Goal: Task Accomplishment & Management: Manage account settings

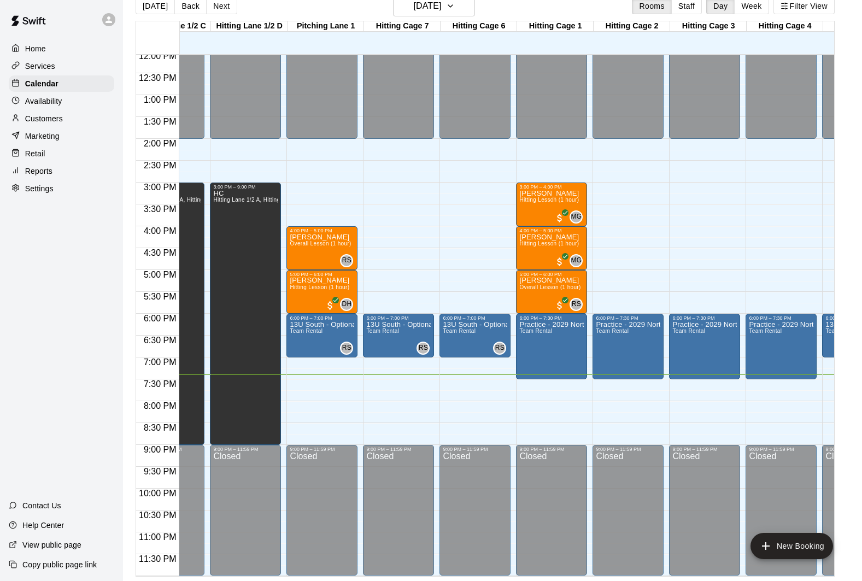
scroll to position [0, 74]
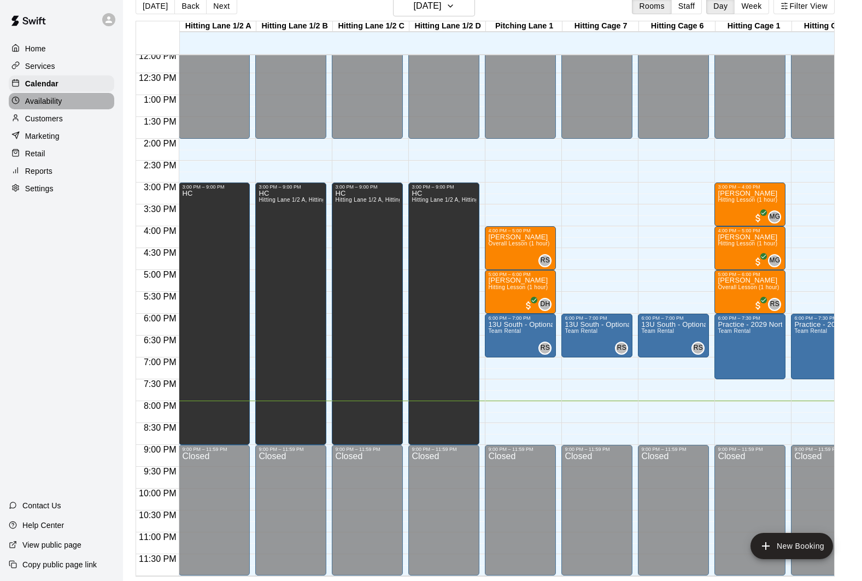
click at [91, 97] on div "Availability" at bounding box center [62, 101] width 106 height 16
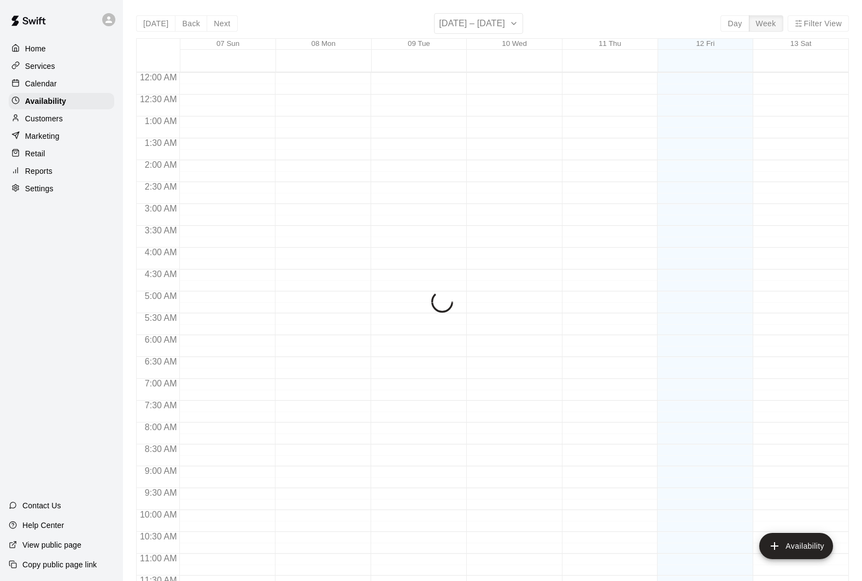
scroll to position [529, 0]
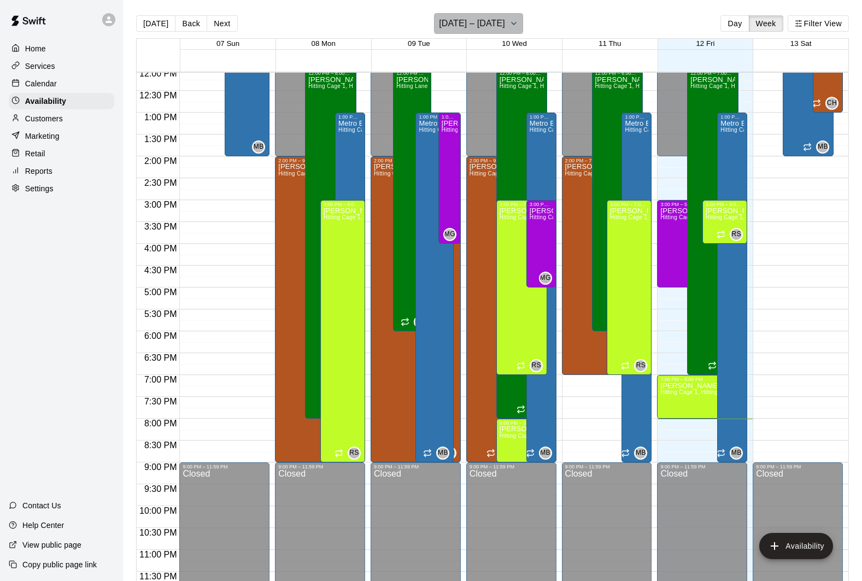
click at [505, 22] on h6 "[DATE] – [DATE]" at bounding box center [472, 23] width 66 height 15
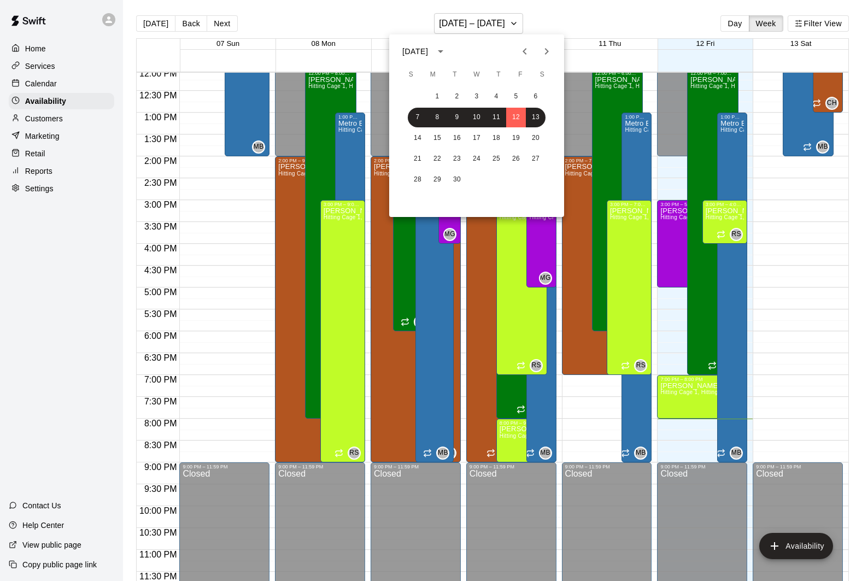
click at [594, 26] on div at bounding box center [431, 290] width 862 height 581
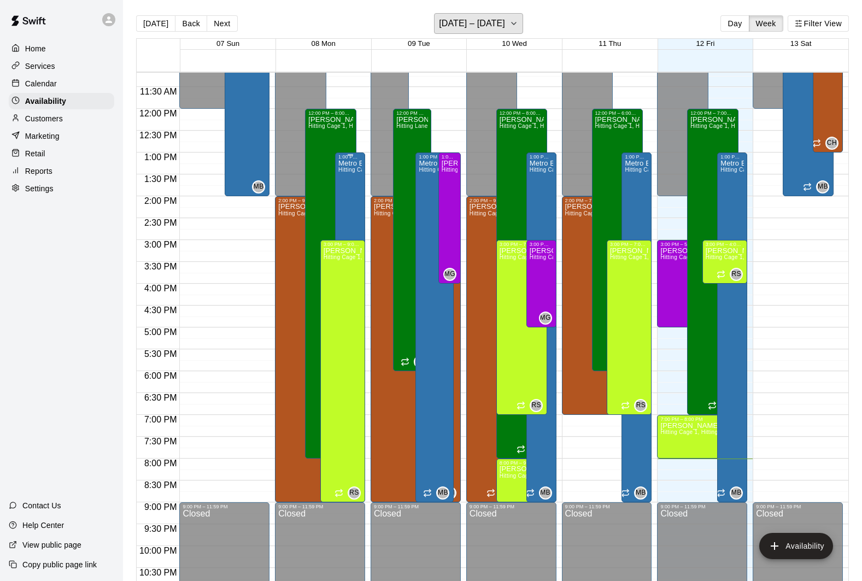
scroll to position [491, 0]
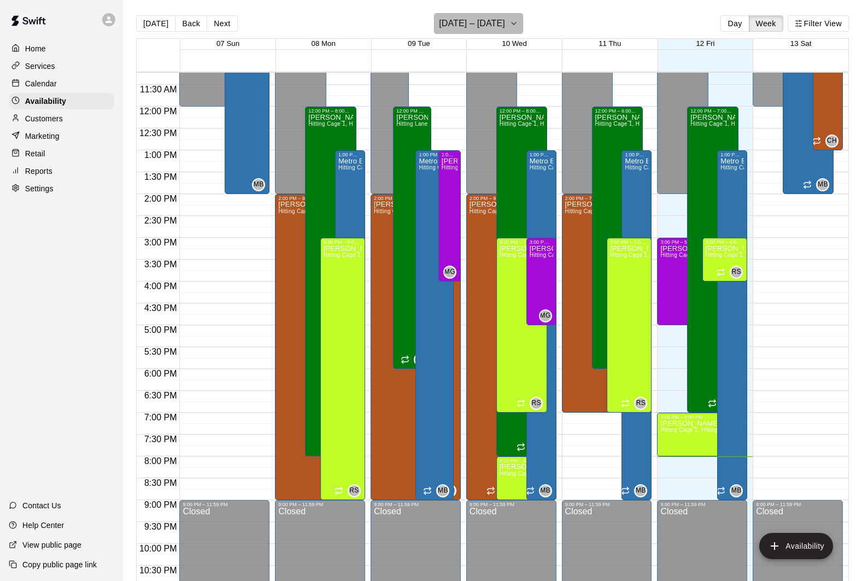
click at [488, 29] on h6 "[DATE] – [DATE]" at bounding box center [472, 23] width 66 height 15
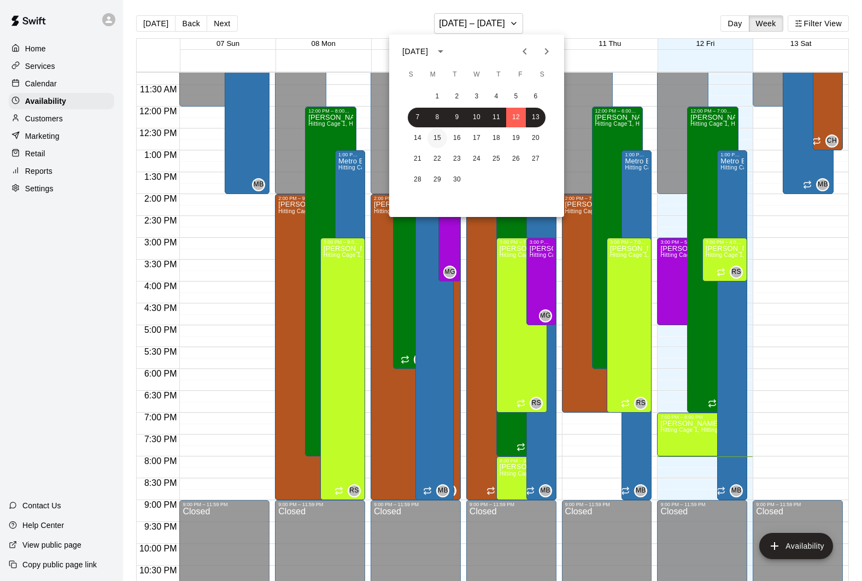
click at [437, 134] on button "15" at bounding box center [438, 138] width 20 height 20
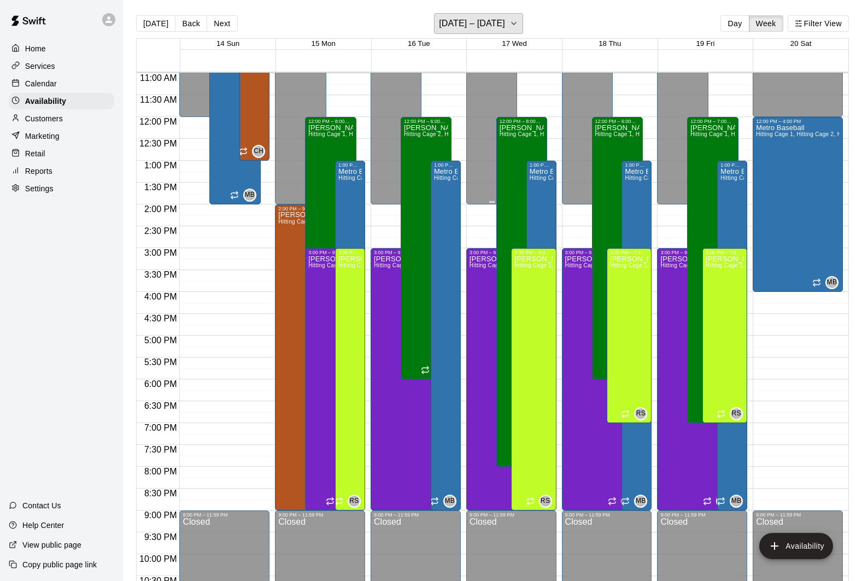
scroll to position [476, 0]
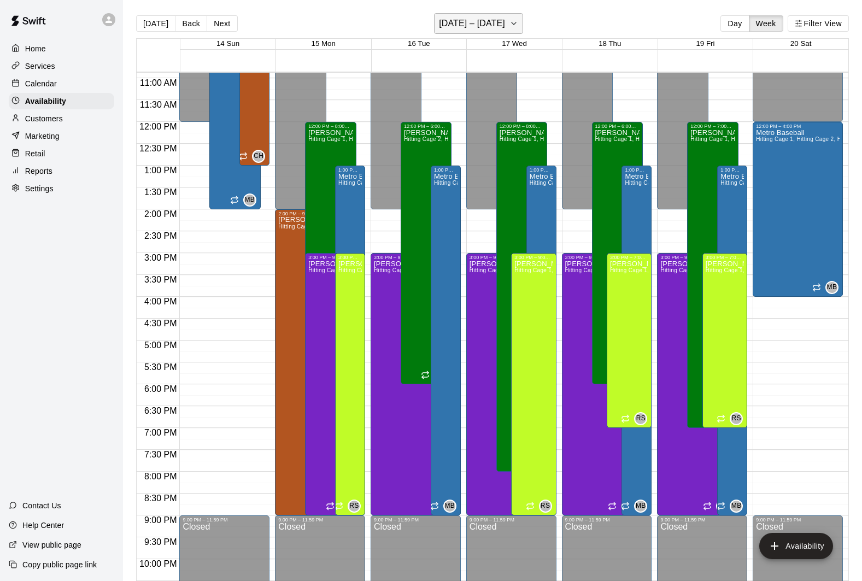
click at [500, 30] on h6 "[DATE] – [DATE]" at bounding box center [472, 23] width 66 height 15
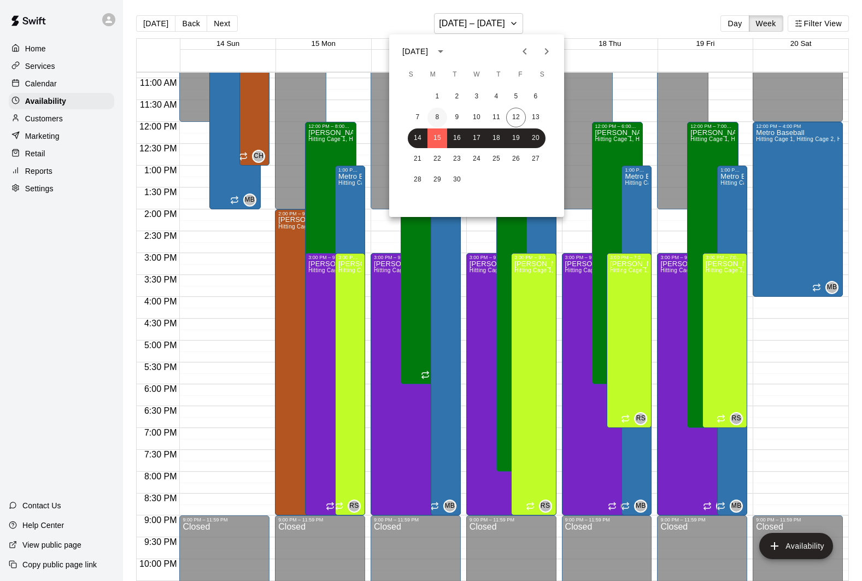
click at [444, 118] on button "8" at bounding box center [438, 118] width 20 height 20
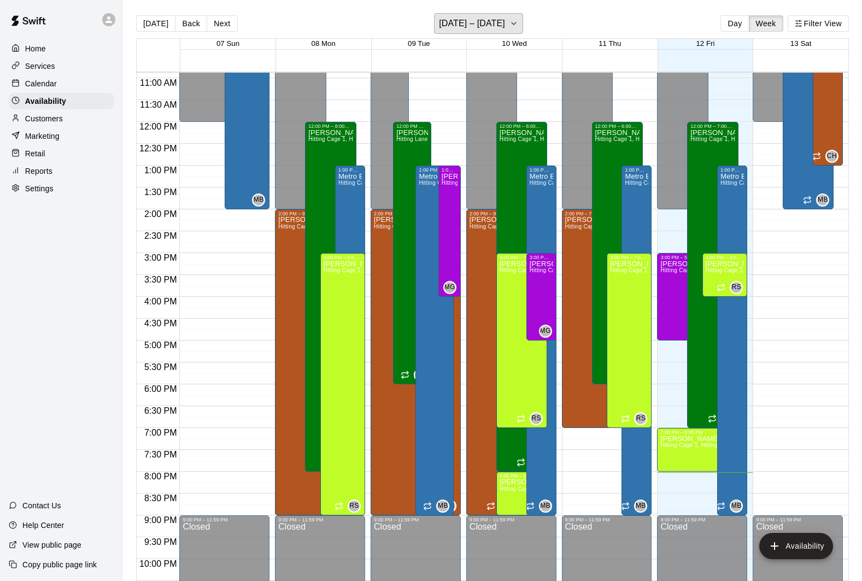
scroll to position [478, 0]
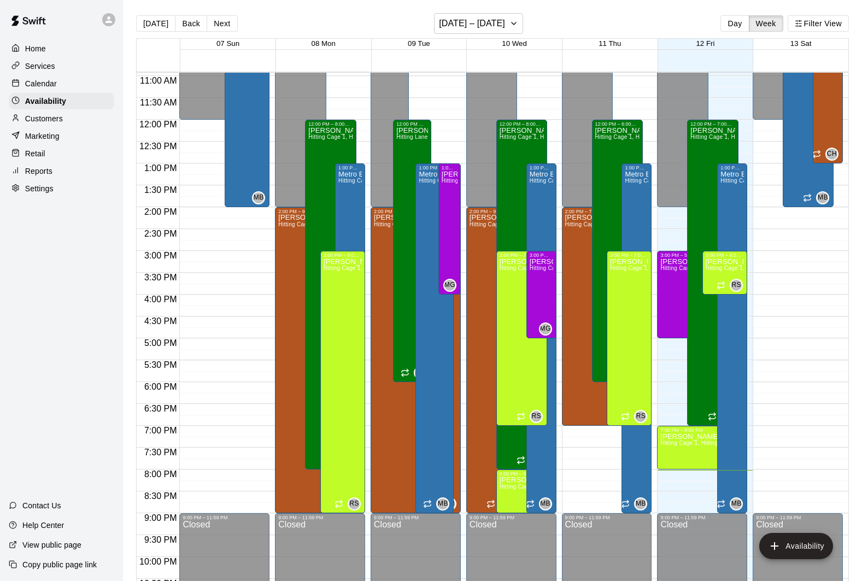
click at [85, 89] on div "Calendar" at bounding box center [62, 83] width 106 height 16
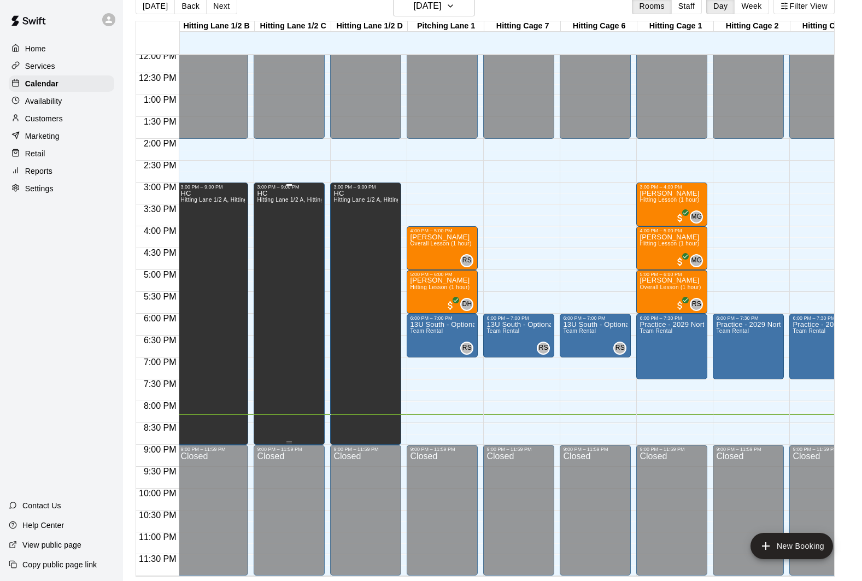
scroll to position [529, 264]
